Goal: Information Seeking & Learning: Learn about a topic

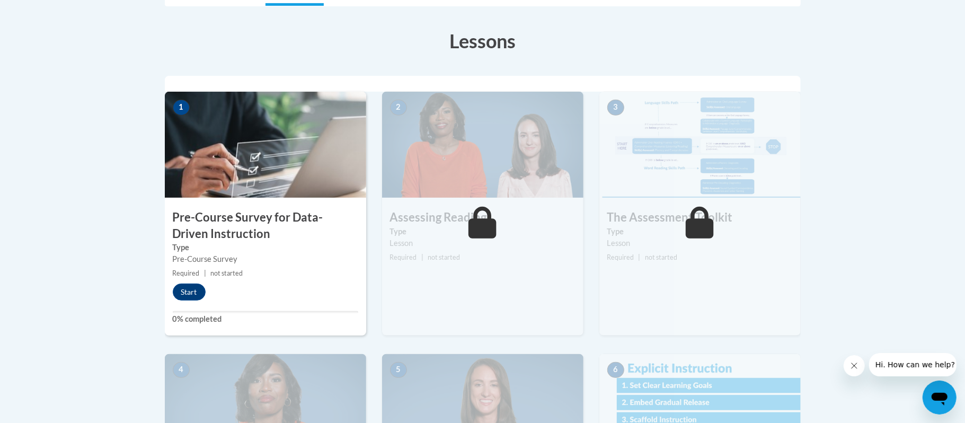
scroll to position [286, 0]
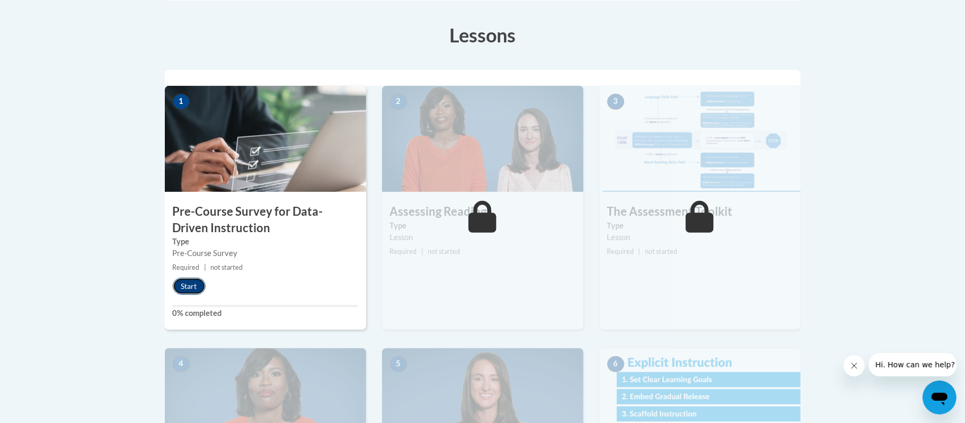
click at [195, 284] on button "Start" at bounding box center [189, 286] width 33 height 17
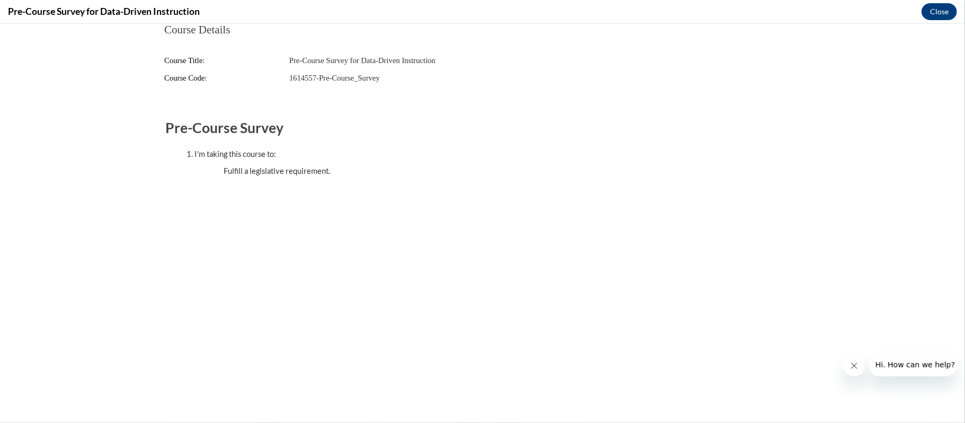
scroll to position [0, 0]
click at [947, 7] on button "Close" at bounding box center [940, 11] width 36 height 17
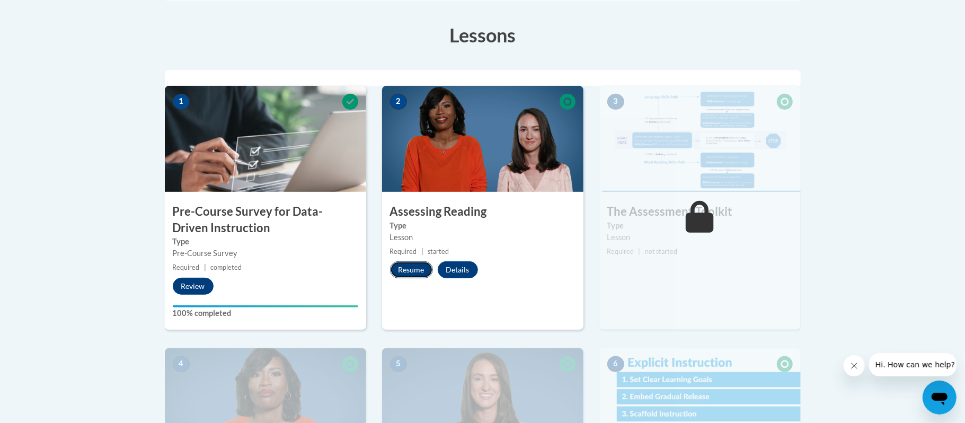
click at [416, 274] on button "Resume" at bounding box center [411, 269] width 43 height 17
